Goal: Complete application form: Complete application form

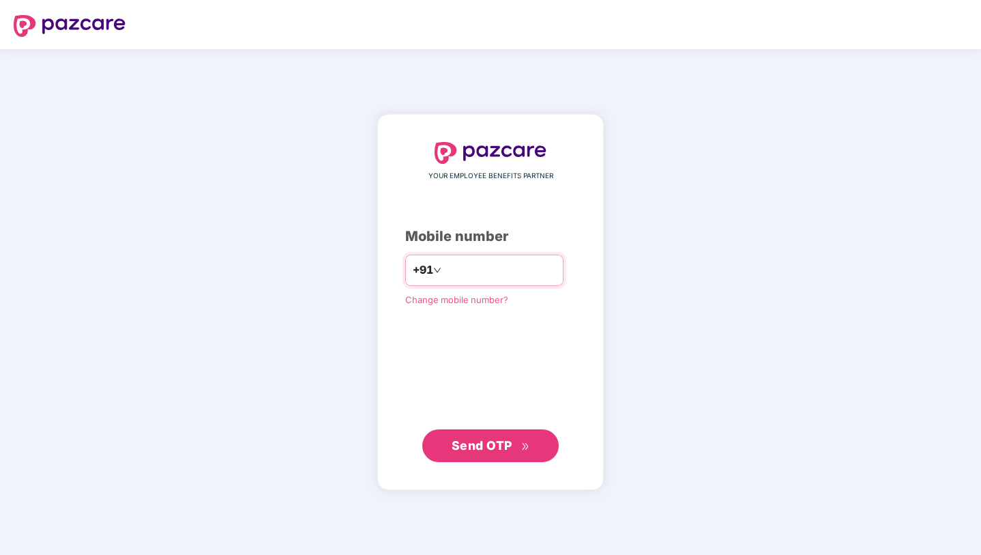
click at [465, 268] on input "number" at bounding box center [500, 270] width 112 height 22
type input "**********"
click at [486, 445] on span "Send OTP" at bounding box center [482, 445] width 61 height 14
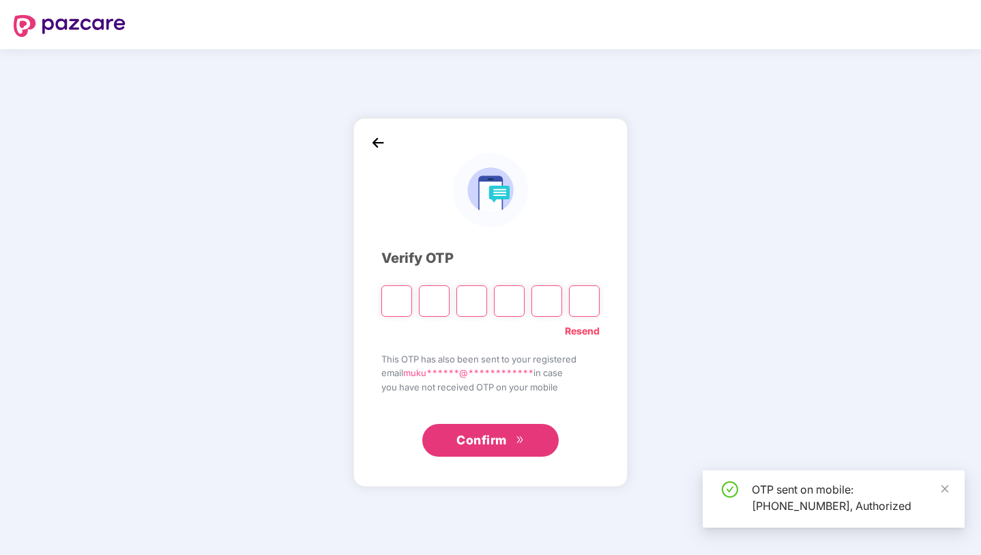
type input "*"
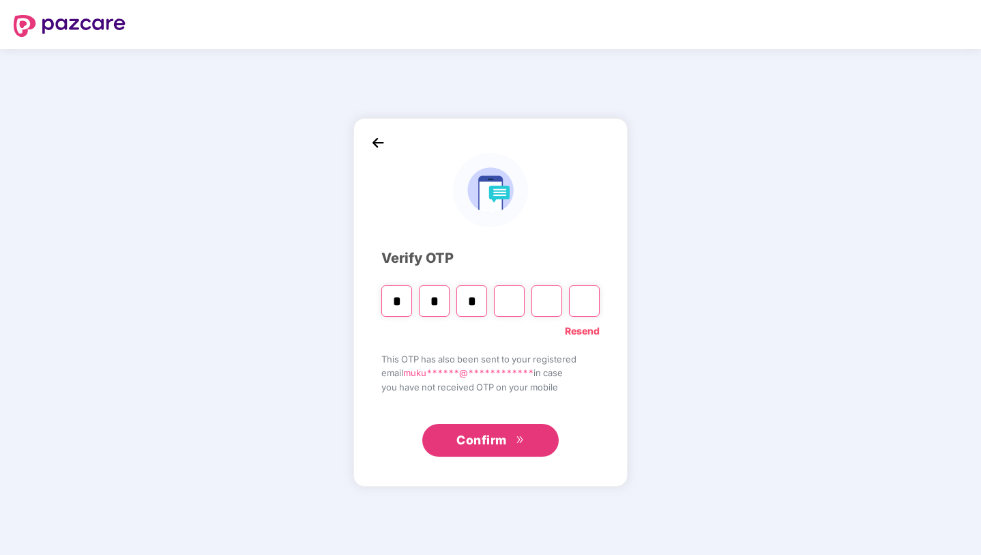
type input "*"
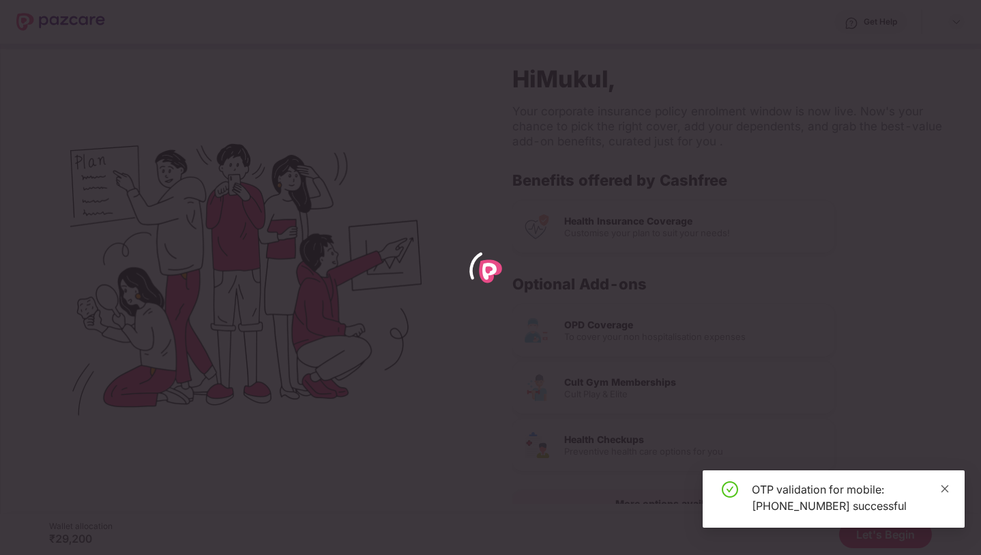
click at [945, 488] on icon "close" at bounding box center [946, 488] width 8 height 8
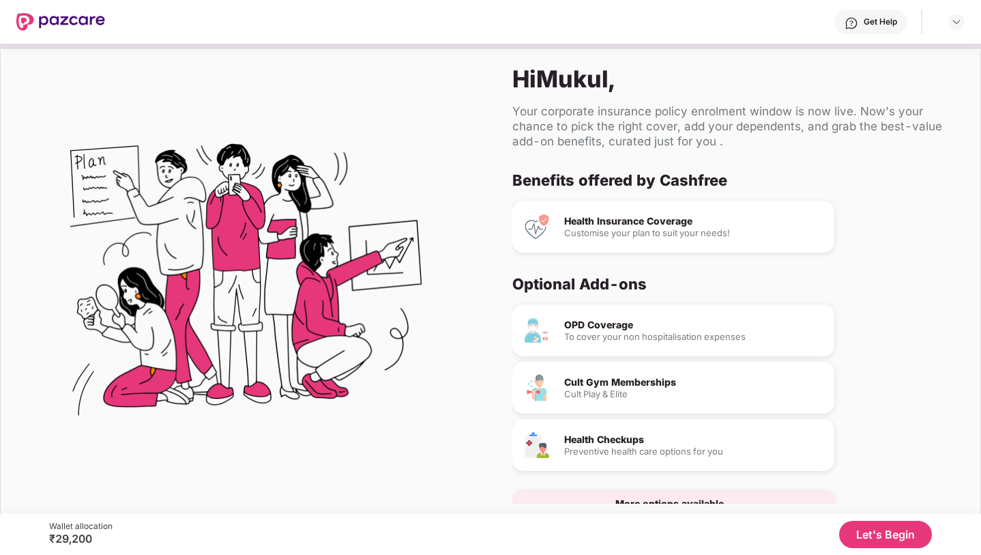
scroll to position [35, 0]
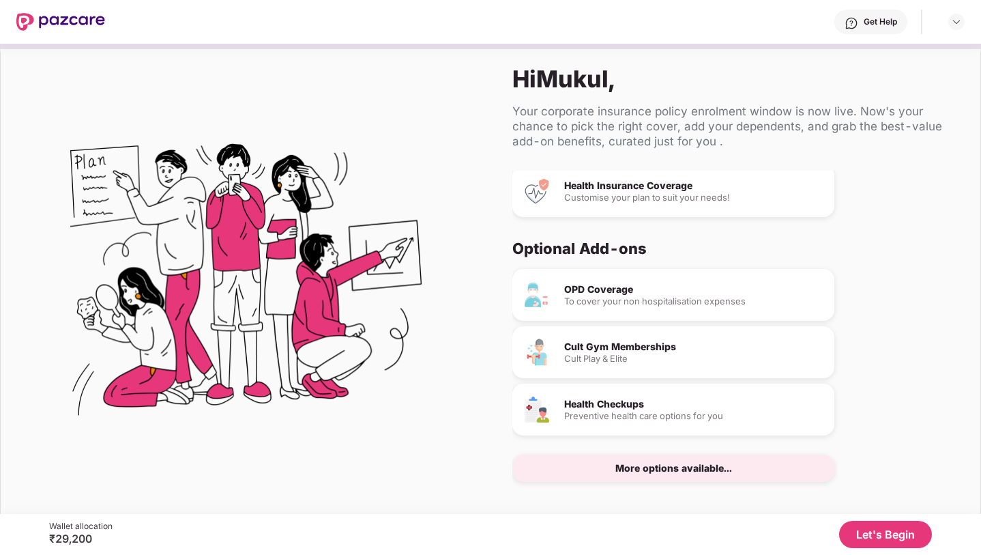
click at [920, 533] on button "Let's Begin" at bounding box center [885, 534] width 93 height 27
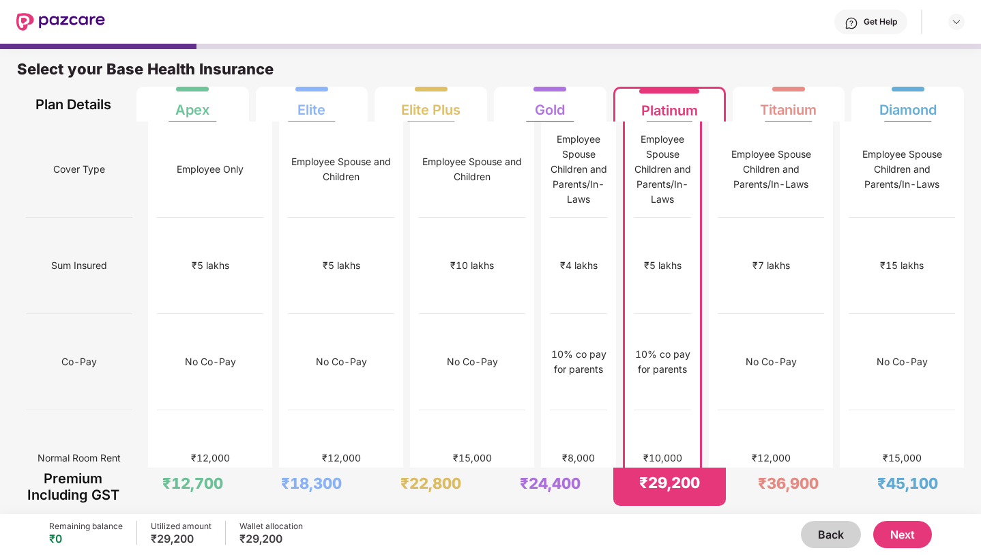
click at [910, 534] on button "Next" at bounding box center [902, 534] width 59 height 27
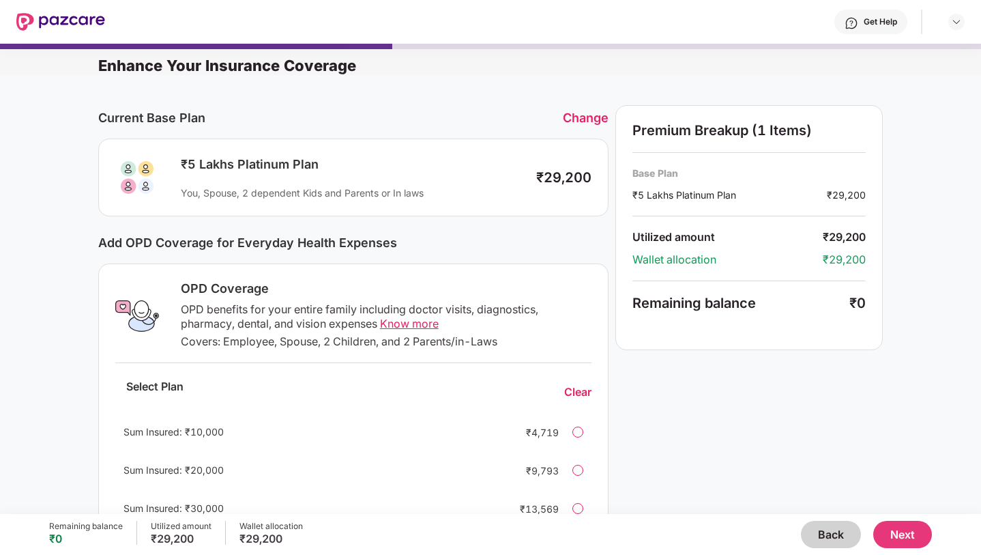
click at [910, 534] on button "Next" at bounding box center [902, 534] width 59 height 27
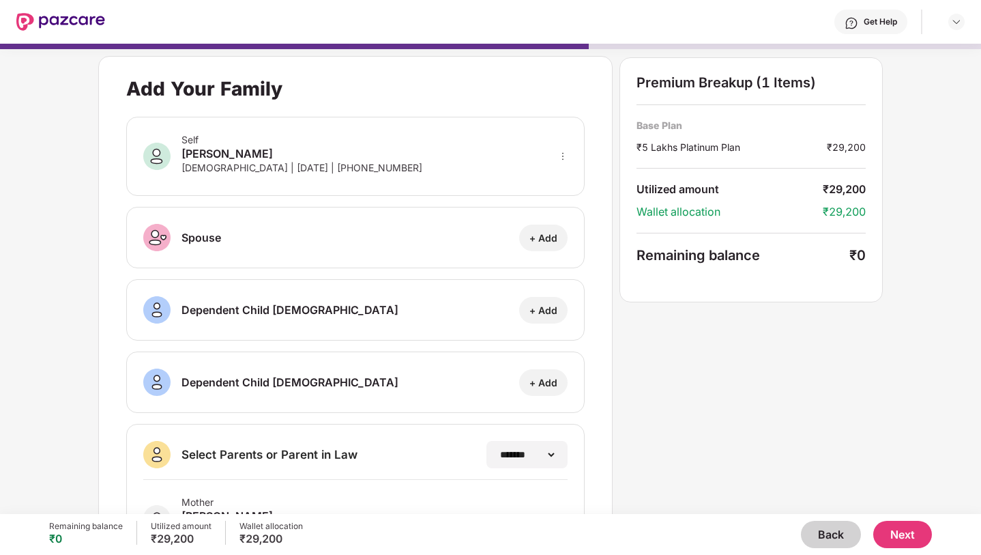
click at [910, 534] on button "Next" at bounding box center [902, 534] width 59 height 27
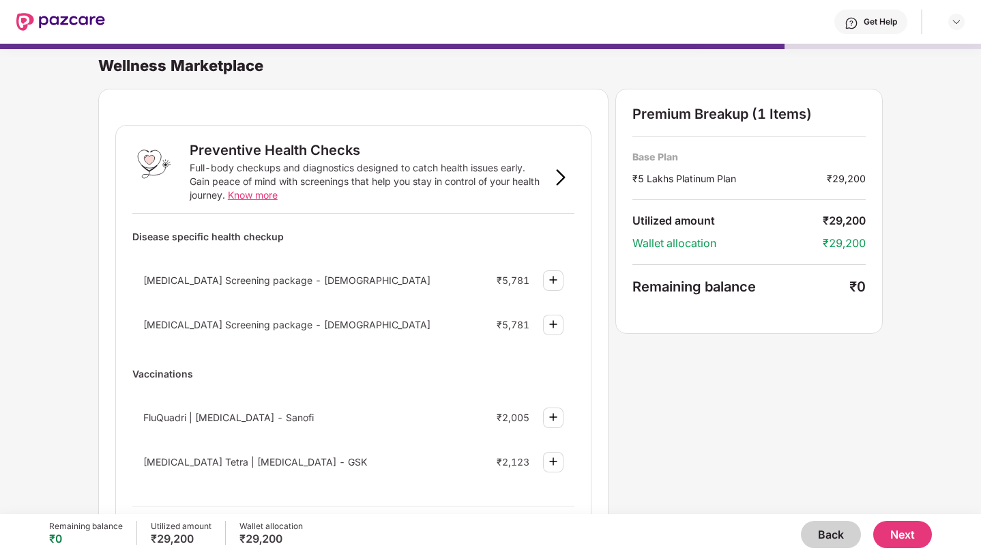
click at [847, 536] on button "Back" at bounding box center [831, 534] width 60 height 27
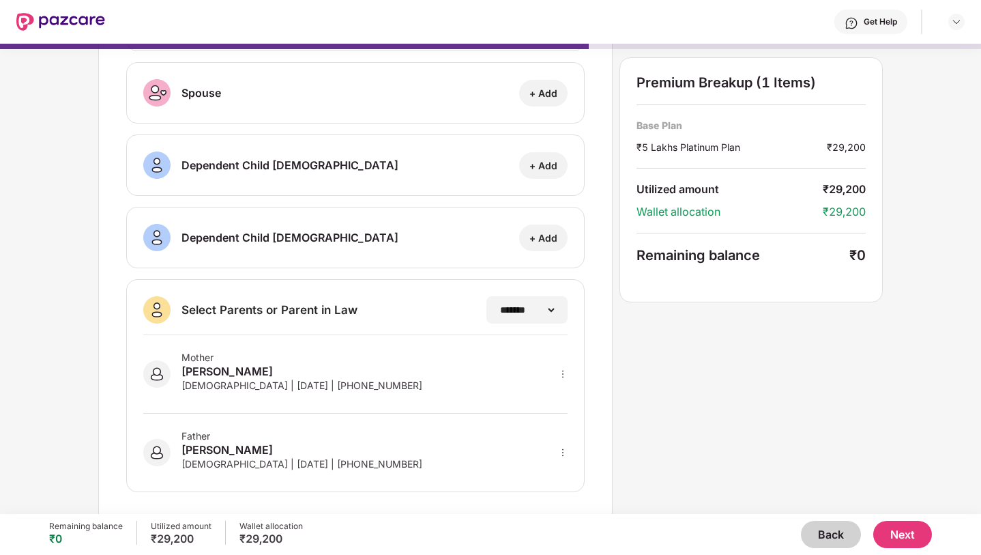
scroll to position [0, 0]
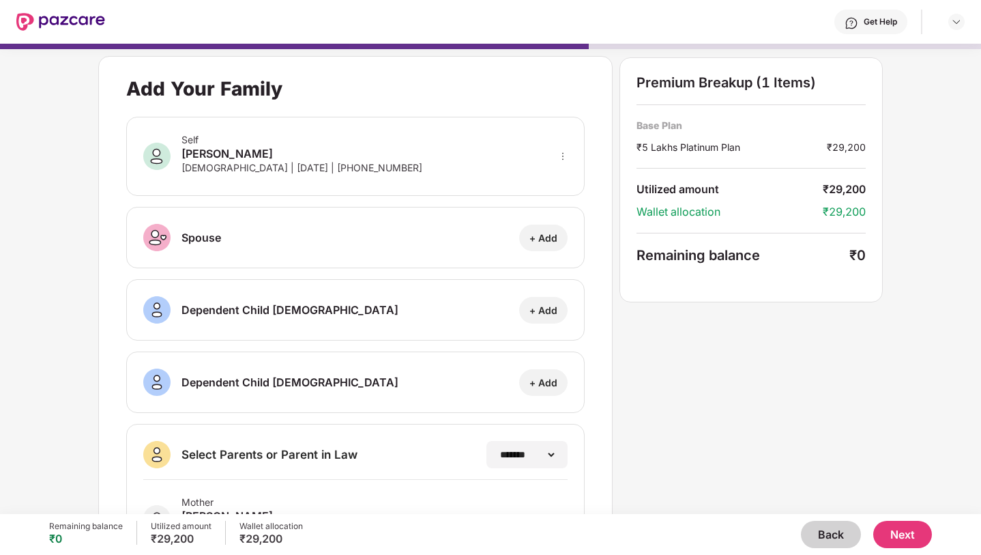
click at [897, 529] on button "Next" at bounding box center [902, 534] width 59 height 27
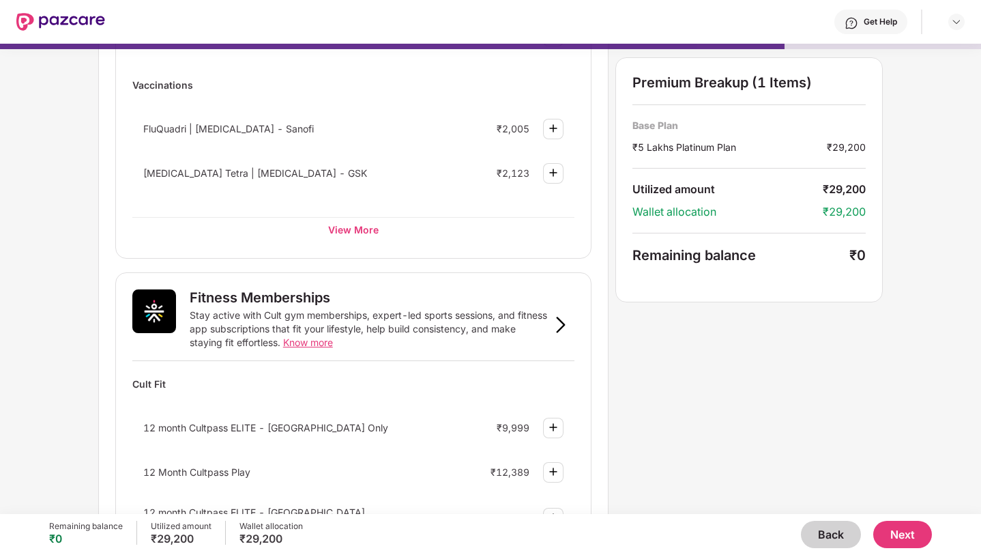
scroll to position [364, 0]
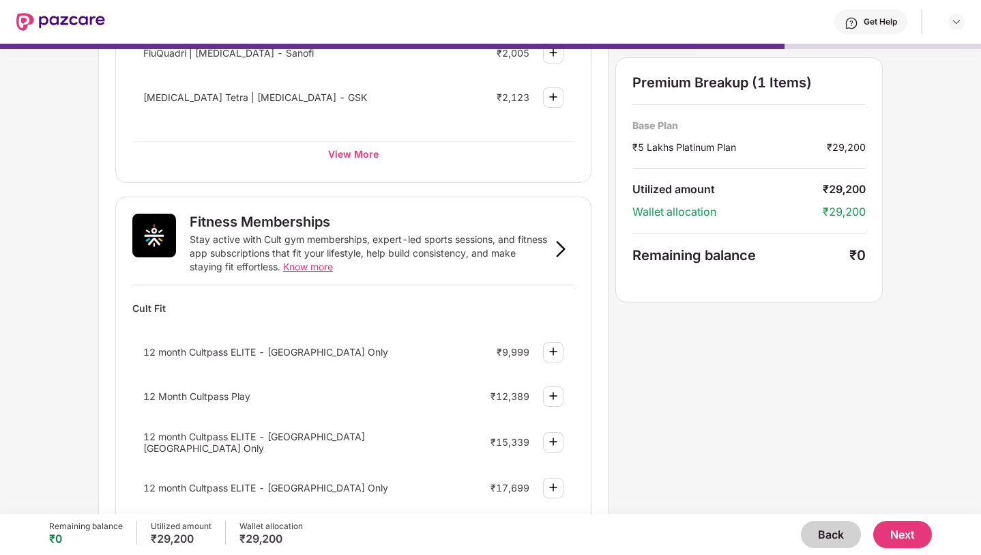
click at [912, 525] on button "Next" at bounding box center [902, 534] width 59 height 27
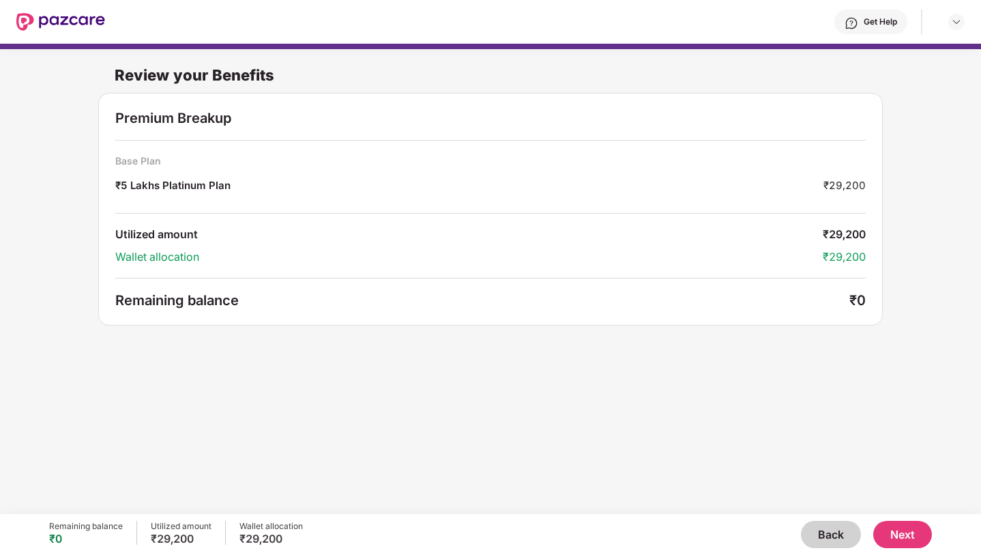
click at [899, 536] on button "Next" at bounding box center [902, 534] width 59 height 27
